Goal: Transaction & Acquisition: Purchase product/service

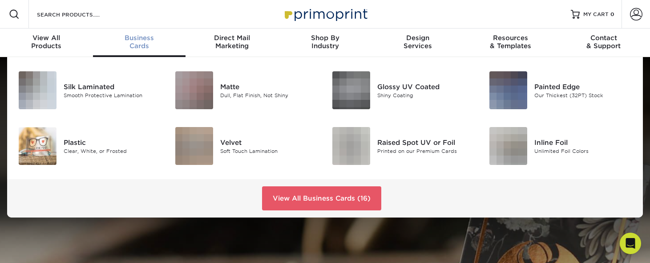
click at [138, 38] on span "Business" at bounding box center [139, 38] width 93 height 8
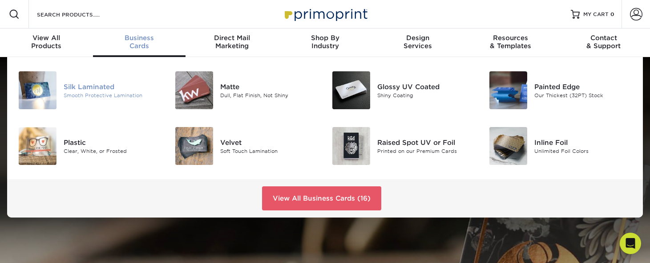
click at [101, 91] on div "Smooth Protective Lamination" at bounding box center [113, 95] width 98 height 8
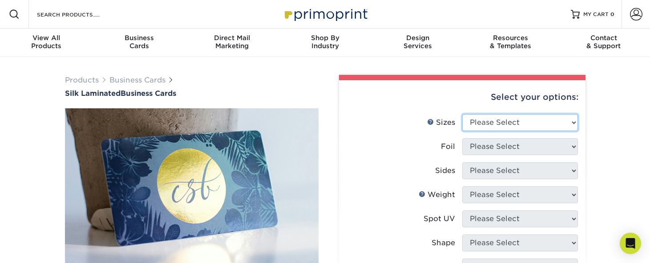
click at [485, 122] on select "Please Select 1.5" x 3.5" - Mini 1.75" x 3.5" - Mini 2" x 2" - Square 2" x 3" -…" at bounding box center [520, 122] width 116 height 17
select select "2.12x3.38"
click at [462, 114] on select "Please Select 1.5" x 3.5" - Mini 1.75" x 3.5" - Mini 2" x 2" - Square 2" x 3" -…" at bounding box center [520, 122] width 116 height 17
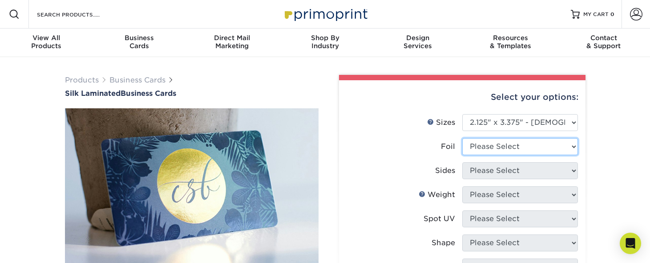
click at [499, 143] on select "Please Select No Yes" at bounding box center [520, 146] width 116 height 17
select select "0"
click at [462, 138] on select "Please Select No Yes" at bounding box center [520, 146] width 116 height 17
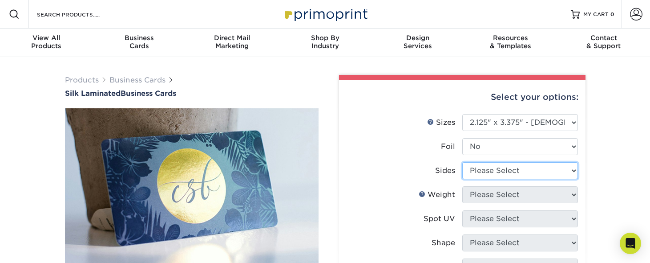
click at [489, 172] on select "Please Select Print Both Sides Print Front Only" at bounding box center [520, 170] width 116 height 17
select select "13abbda7-1d64-4f25-8bb2-c179b224825d"
click at [462, 162] on select "Please Select Print Both Sides Print Front Only" at bounding box center [520, 170] width 116 height 17
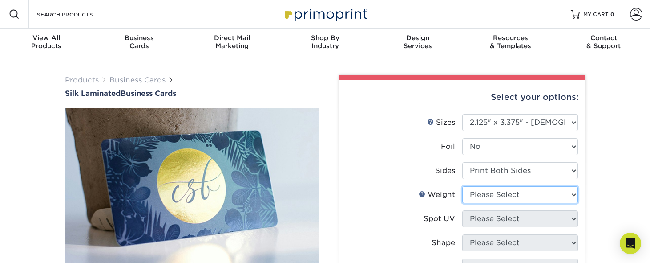
click at [513, 196] on select "Please Select 16PT" at bounding box center [520, 194] width 116 height 17
select select "16PT"
click at [462, 186] on select "Please Select 16PT" at bounding box center [520, 194] width 116 height 17
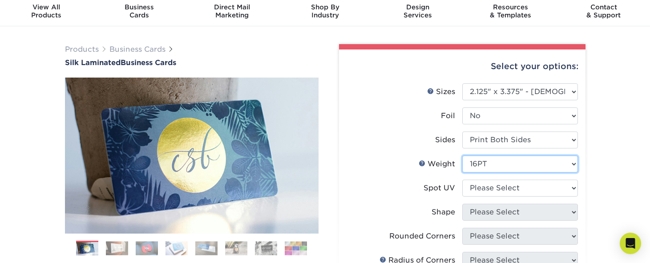
scroll to position [45, 0]
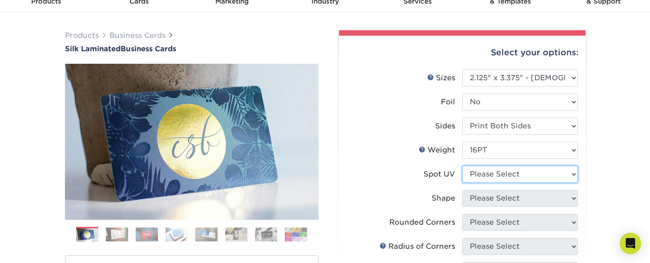
click at [498, 174] on select "Please Select No Spot UV Front and Back (Both Sides) Front Only Back Only" at bounding box center [520, 174] width 116 height 17
select select "3"
click at [462, 166] on select "Please Select No Spot UV Front and Back (Both Sides) Front Only Back Only" at bounding box center [520, 174] width 116 height 17
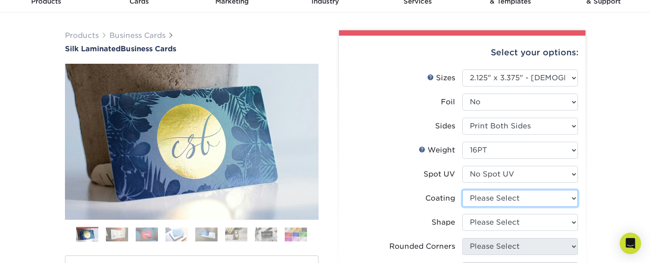
click at [511, 196] on select at bounding box center [520, 198] width 116 height 17
click at [462, 190] on select at bounding box center [520, 198] width 116 height 17
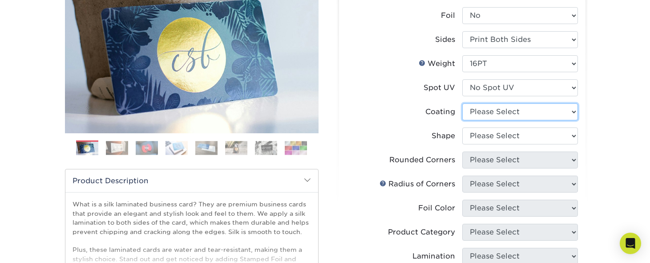
scroll to position [134, 0]
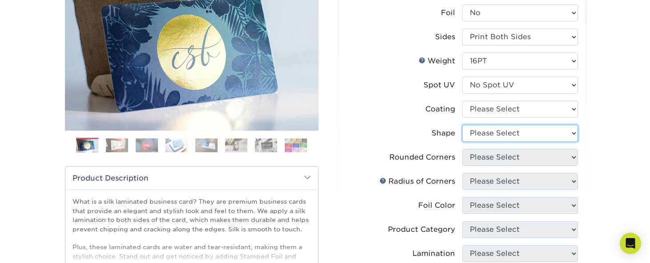
click at [484, 131] on select "Please Select Standard" at bounding box center [520, 133] width 116 height 17
select select "standard"
click at [462, 125] on select "Please Select Standard" at bounding box center [520, 133] width 116 height 17
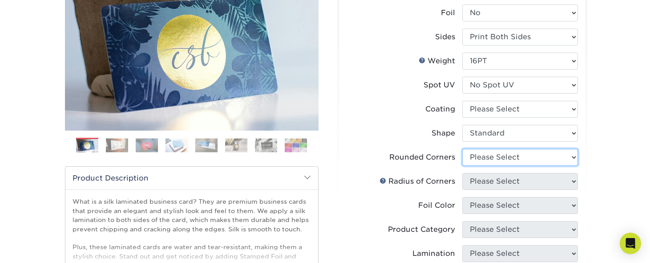
click at [492, 154] on select "Please Select Yes - Round 2 Corners Yes - Round 4 Corners No" at bounding box center [520, 157] width 116 height 17
click at [462, 149] on select "Please Select Yes - Round 2 Corners Yes - Round 4 Corners No" at bounding box center [520, 157] width 116 height 17
click at [499, 156] on select "Please Select Yes - Round 2 Corners Yes - Round 4 Corners No" at bounding box center [520, 157] width 116 height 17
click at [462, 149] on select "Please Select Yes - Round 2 Corners Yes - Round 4 Corners No" at bounding box center [520, 157] width 116 height 17
click at [501, 156] on select "Please Select Yes - Round 2 Corners Yes - Round 4 Corners No" at bounding box center [520, 157] width 116 height 17
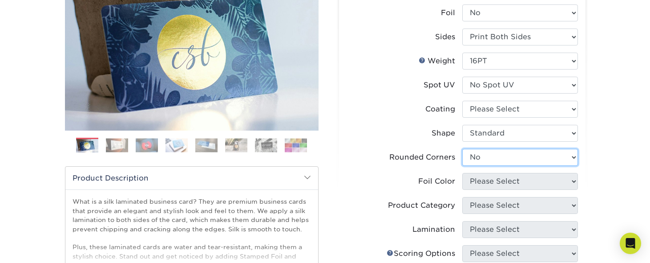
click at [462, 149] on select "Please Select Yes - Round 2 Corners Yes - Round 4 Corners No" at bounding box center [520, 157] width 116 height 17
click at [492, 154] on select "Please Select Yes - Round 2 Corners Yes - Round 4 Corners No" at bounding box center [520, 157] width 116 height 17
click at [462, 149] on select "Please Select Yes - Round 2 Corners Yes - Round 4 Corners No" at bounding box center [520, 157] width 116 height 17
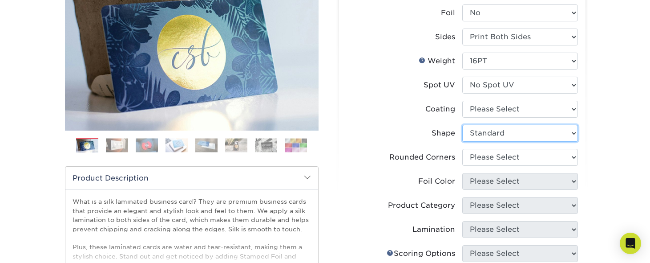
click at [508, 136] on select "Please Select Standard" at bounding box center [520, 133] width 116 height 17
click at [462, 125] on select "Please Select Standard" at bounding box center [520, 133] width 116 height 17
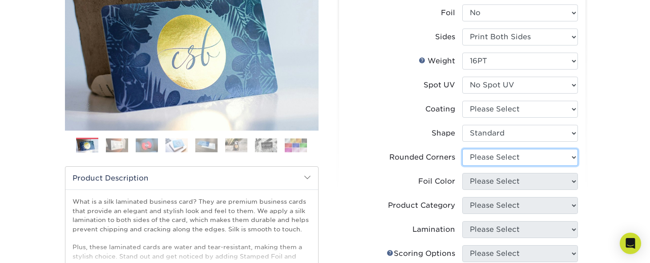
click at [548, 159] on select "Please Select Yes - Round 2 Corners Yes - Round 4 Corners No" at bounding box center [520, 157] width 116 height 17
click at [462, 149] on select "Please Select Yes - Round 2 Corners Yes - Round 4 Corners No" at bounding box center [520, 157] width 116 height 17
click at [500, 150] on select "Please Select Yes - Round 2 Corners Yes - Round 4 Corners No" at bounding box center [520, 157] width 116 height 17
click at [462, 149] on select "Please Select Yes - Round 2 Corners Yes - Round 4 Corners No" at bounding box center [520, 157] width 116 height 17
click at [504, 154] on select "Please Select Yes - Round 2 Corners Yes - Round 4 Corners No" at bounding box center [520, 157] width 116 height 17
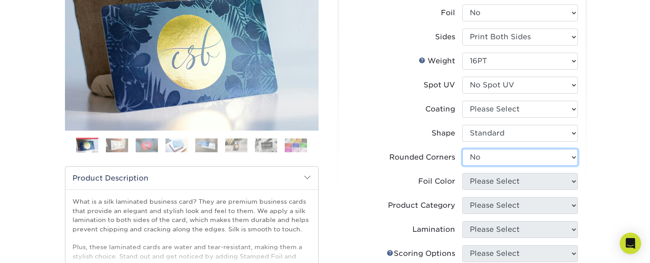
click at [462, 149] on select "Please Select Yes - Round 2 Corners Yes - Round 4 Corners No" at bounding box center [520, 157] width 116 height 17
drag, startPoint x: 500, startPoint y: 150, endPoint x: 496, endPoint y: 156, distance: 7.0
click at [500, 150] on select "Please Select Yes - Round 2 Corners Yes - Round 4 Corners No" at bounding box center [520, 157] width 116 height 17
click at [462, 149] on select "Please Select Yes - Round 2 Corners Yes - Round 4 Corners No" at bounding box center [520, 157] width 116 height 17
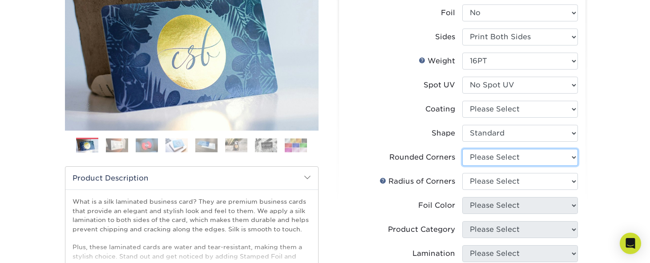
click at [499, 152] on select "Please Select Yes - Round 2 Corners Yes - Round 4 Corners No" at bounding box center [520, 157] width 116 height 17
click at [462, 149] on select "Please Select Yes - Round 2 Corners Yes - Round 4 Corners No" at bounding box center [520, 157] width 116 height 17
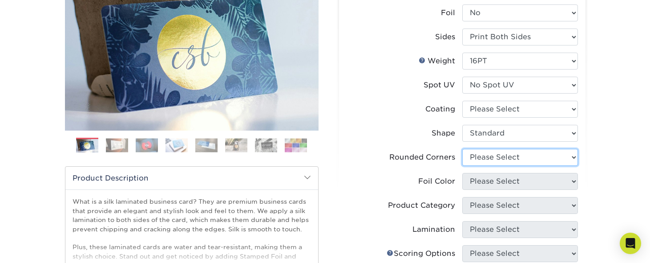
click at [479, 157] on select "Please Select Yes - Round 2 Corners Yes - Round 4 Corners No" at bounding box center [520, 157] width 116 height 17
click at [462, 149] on select "Please Select Yes - Round 2 Corners Yes - Round 4 Corners No" at bounding box center [520, 157] width 116 height 17
select select "-1"
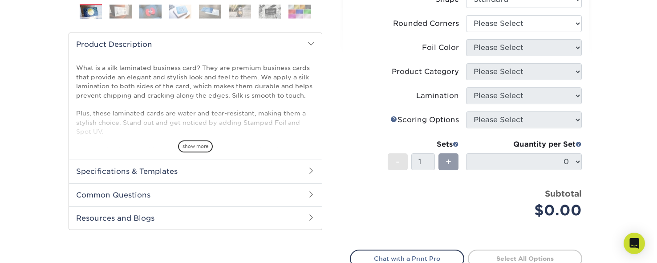
scroll to position [89, 0]
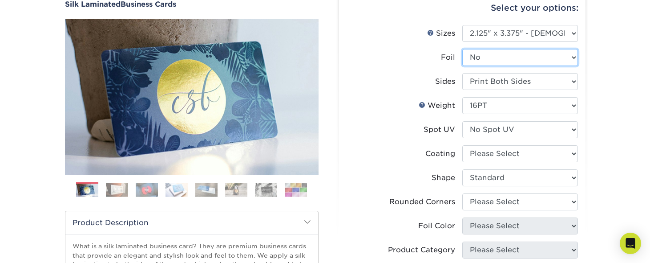
click at [485, 57] on select "Please Select No Yes" at bounding box center [520, 57] width 116 height 17
click at [462, 49] on select "Please Select No Yes" at bounding box center [520, 57] width 116 height 17
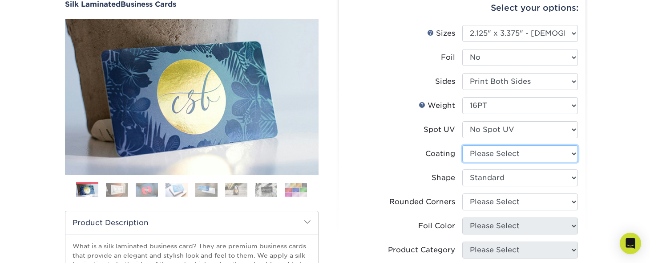
click at [489, 159] on select at bounding box center [520, 153] width 116 height 17
select select "3e7618de-abca-4bda-9f97-8b9129e913d8"
click at [462, 145] on select at bounding box center [520, 153] width 116 height 17
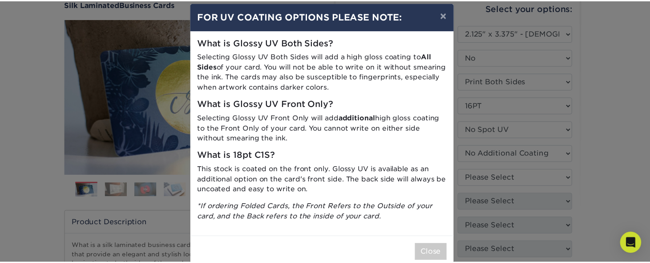
scroll to position [0, 0]
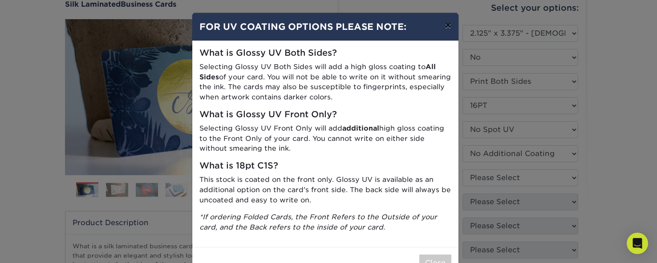
click at [440, 26] on button "×" at bounding box center [448, 25] width 20 height 25
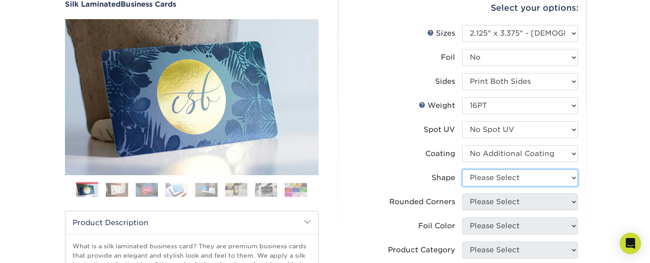
click at [499, 174] on select "Please Select Standard" at bounding box center [520, 177] width 116 height 17
select select "standard"
click at [462, 169] on select "Please Select Standard" at bounding box center [520, 177] width 116 height 17
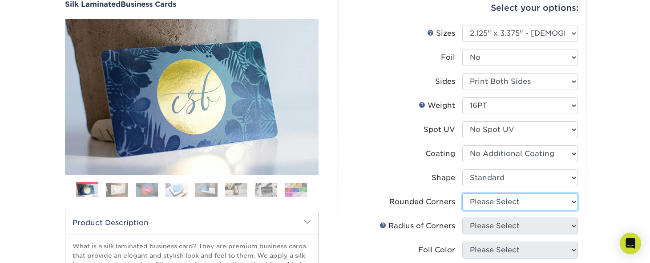
click at [487, 202] on select "Please Select Yes - Round 2 Corners Yes - Round 4 Corners No" at bounding box center [520, 201] width 116 height 17
select select "0"
click at [462, 193] on select "Please Select Yes - Round 2 Corners Yes - Round 4 Corners No" at bounding box center [520, 201] width 116 height 17
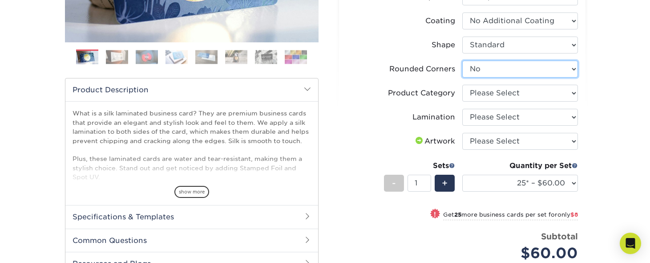
scroll to position [223, 0]
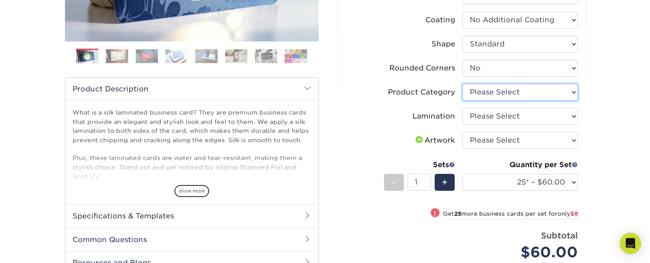
click at [510, 94] on select "Please Select Business Cards" at bounding box center [520, 92] width 116 height 17
select select "3b5148f1-0588-4f88-a218-97bcfdce65c1"
click at [462, 84] on select "Please Select Business Cards" at bounding box center [520, 92] width 116 height 17
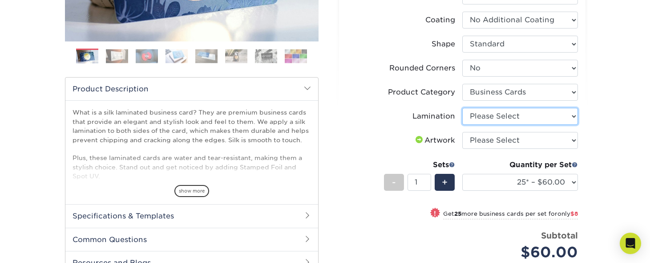
click at [502, 118] on select "Please Select Silk" at bounding box center [520, 116] width 116 height 17
select select "ccacb42f-45f7-42d3-bbd3-7c8421cf37f0"
click at [462, 108] on select "Please Select Silk" at bounding box center [520, 116] width 116 height 17
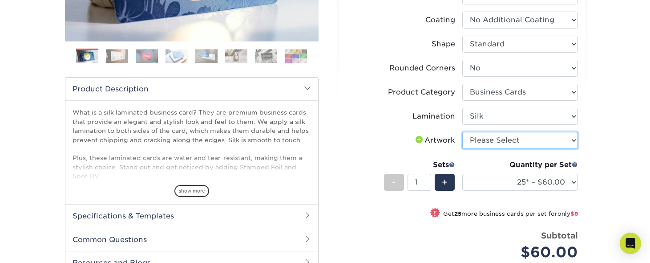
click at [478, 140] on select "Please Select I will upload files I need a design - $100" at bounding box center [520, 140] width 116 height 17
select select "upload"
click at [462, 132] on select "Please Select I will upload files I need a design - $100" at bounding box center [520, 140] width 116 height 17
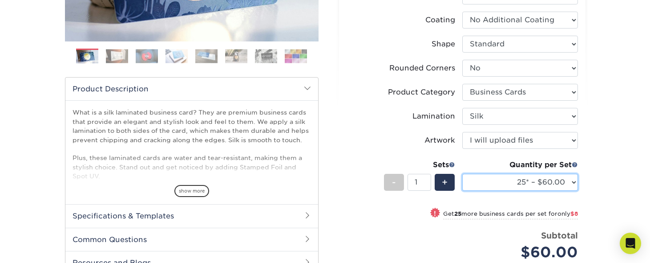
click at [574, 182] on select "25* – $60.00 50* – $68.00 75* – $76.00 100* – $84.00 250* – $92.00 500 – $96.00…" at bounding box center [520, 182] width 116 height 17
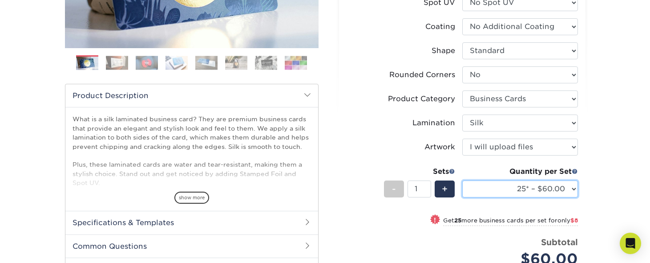
scroll to position [89, 0]
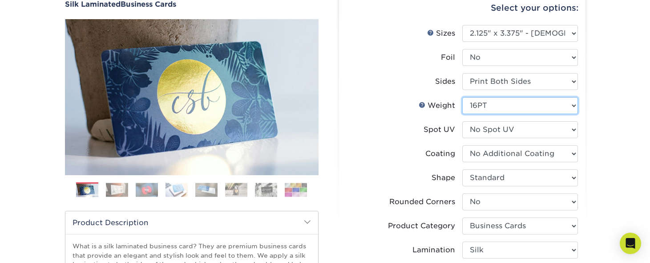
click at [543, 104] on select "Please Select 16PT" at bounding box center [520, 105] width 116 height 17
click at [462, 97] on select "Please Select 16PT" at bounding box center [520, 105] width 116 height 17
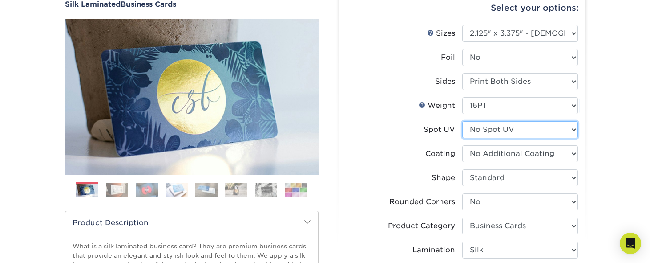
click at [514, 129] on select "Please Select No Spot UV Front and Back (Both Sides) Front Only Back Only" at bounding box center [520, 129] width 116 height 17
click at [515, 129] on select "Please Select No Spot UV Front and Back (Both Sides) Front Only Back Only" at bounding box center [520, 129] width 116 height 17
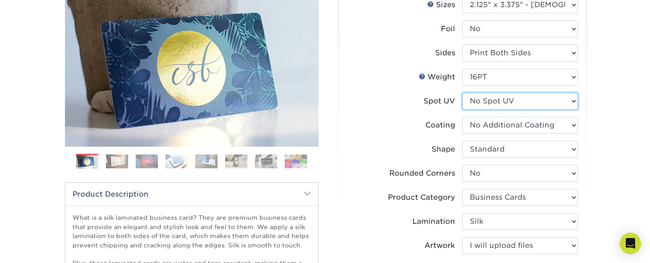
scroll to position [134, 0]
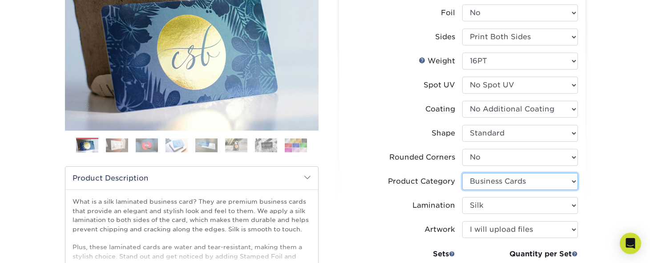
click at [525, 184] on select "Please Select Business Cards" at bounding box center [520, 181] width 116 height 17
click at [462, 173] on select "Please Select Business Cards" at bounding box center [520, 181] width 116 height 17
click at [122, 145] on img at bounding box center [117, 145] width 22 height 14
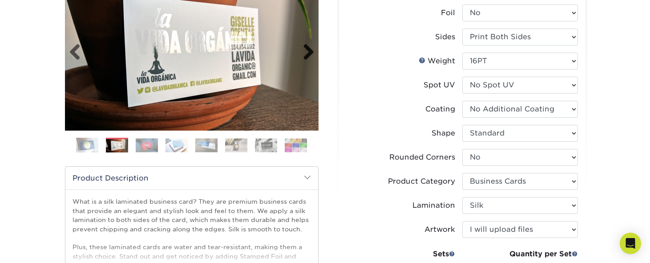
click at [308, 50] on link "Next" at bounding box center [305, 53] width 18 height 18
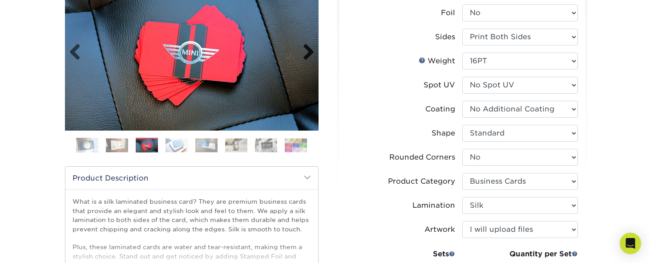
click at [308, 50] on link "Next" at bounding box center [305, 53] width 18 height 18
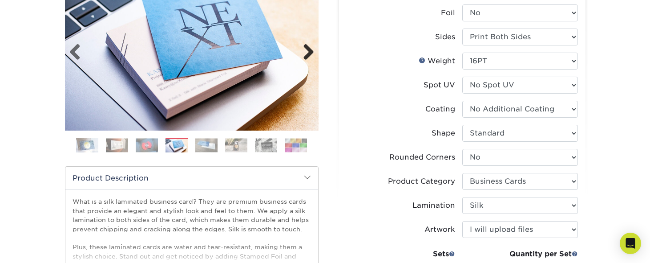
click at [308, 50] on link "Next" at bounding box center [305, 53] width 18 height 18
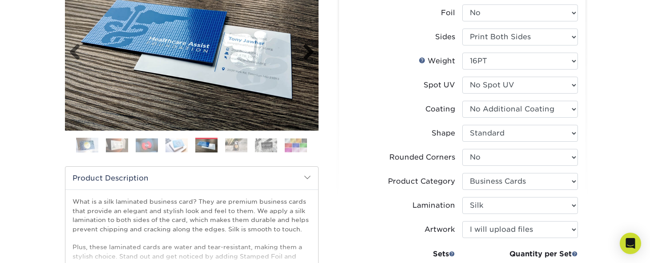
click at [308, 50] on link "Next" at bounding box center [305, 53] width 18 height 18
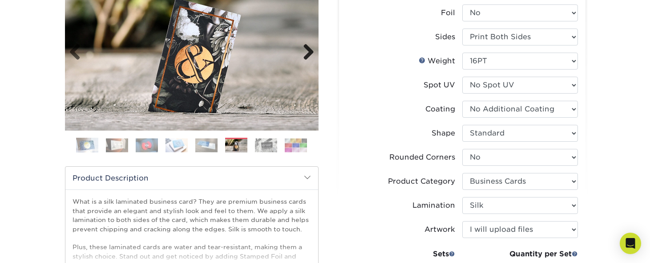
click at [308, 50] on link "Next" at bounding box center [305, 53] width 18 height 18
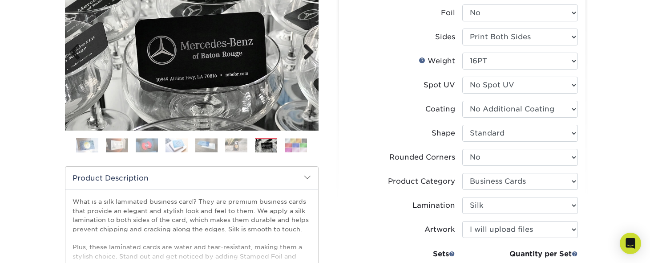
click at [308, 50] on link "Next" at bounding box center [305, 53] width 18 height 18
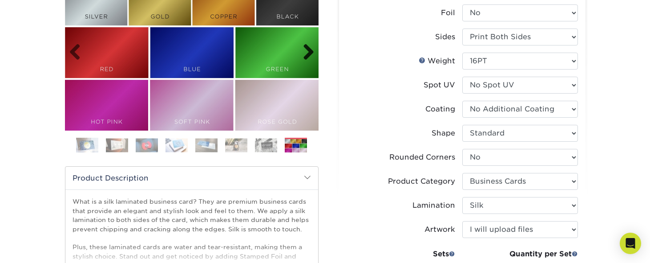
click at [308, 50] on link "Next" at bounding box center [305, 53] width 18 height 18
